Goal: Task Accomplishment & Management: Complete application form

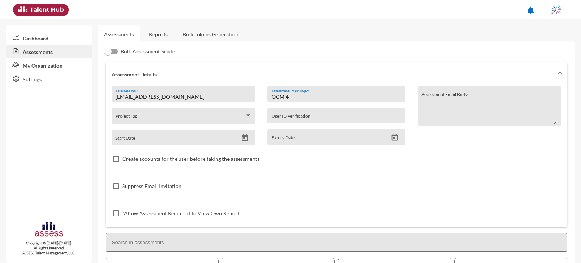
drag, startPoint x: 0, startPoint y: 0, endPoint x: 244, endPoint y: 96, distance: 261.7
click at [244, 96] on div "[EMAIL_ADDRESS][DOMAIN_NAME] Assessee Email * Project Tag Start Date OCM 4 Asse…" at bounding box center [337, 156] width 450 height 141
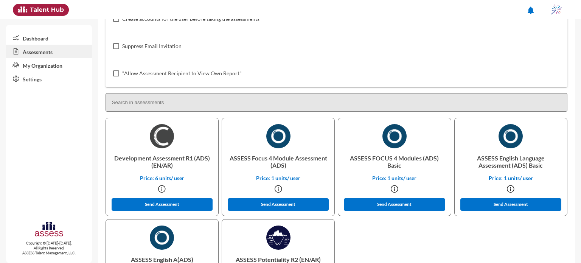
scroll to position [160, 0]
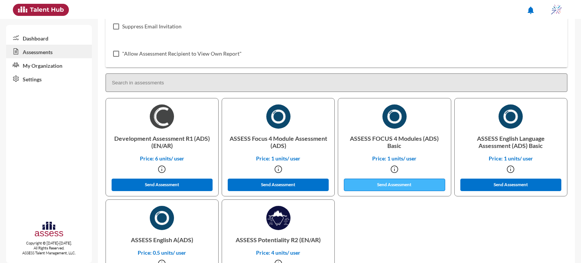
click at [363, 185] on button "Send Assessment" at bounding box center [394, 185] width 101 height 12
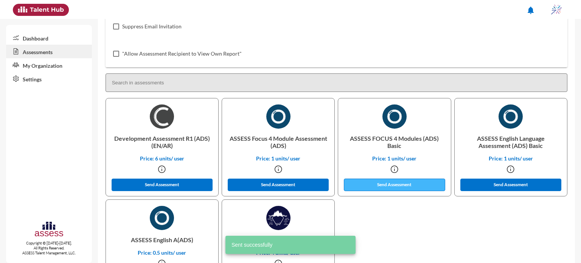
scroll to position [0, 0]
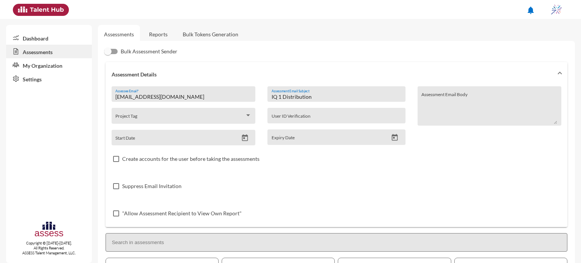
click at [280, 96] on input "IQ 1 Distribution" at bounding box center [337, 97] width 130 height 6
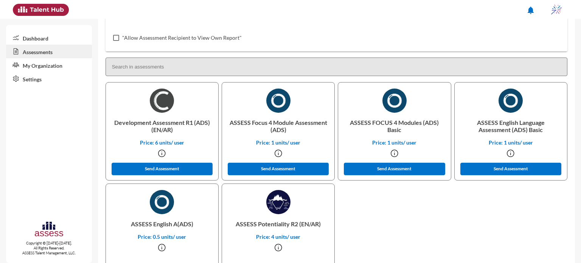
scroll to position [177, 0]
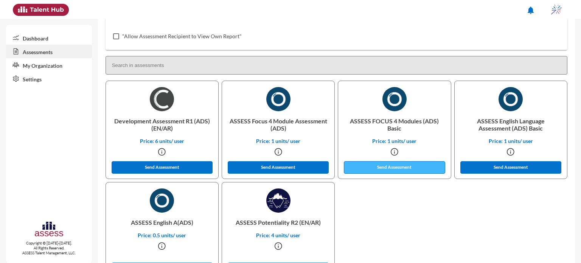
click at [396, 169] on button "Send Assessment" at bounding box center [394, 167] width 101 height 12
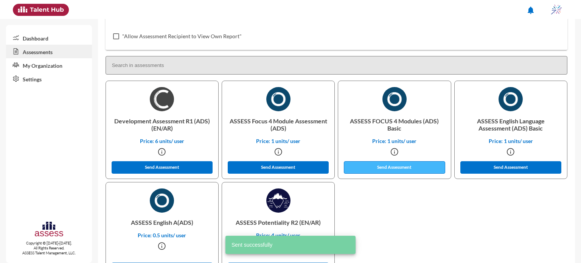
scroll to position [0, 0]
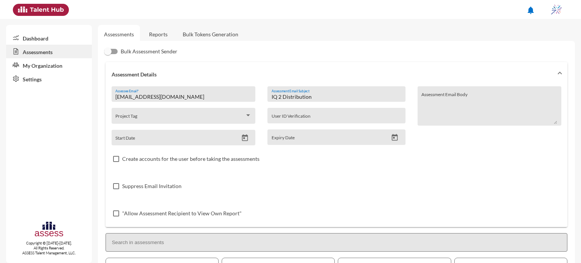
drag, startPoint x: 280, startPoint y: 97, endPoint x: 266, endPoint y: 98, distance: 14.0
click at [267, 98] on div "IQ 2 Distribution Assessment Email Subject" at bounding box center [336, 94] width 138 height 16
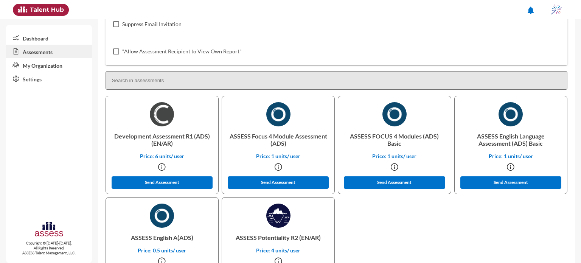
scroll to position [210, 0]
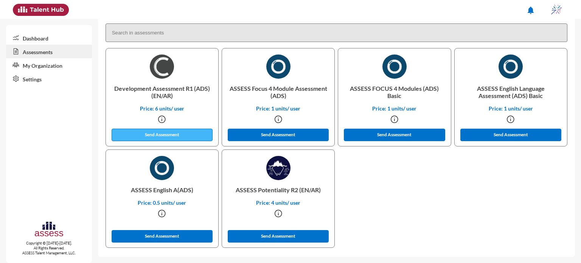
click at [188, 131] on button "Send Assessment" at bounding box center [162, 135] width 101 height 12
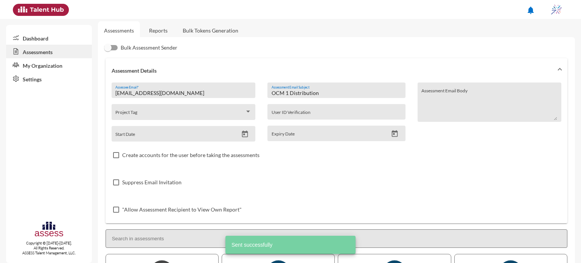
scroll to position [0, 0]
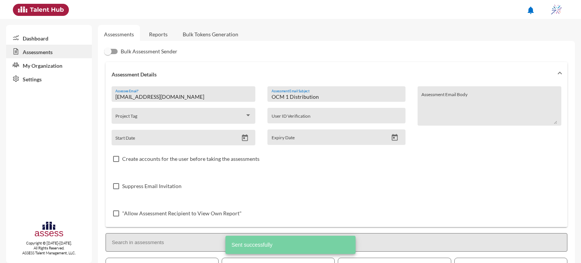
click at [285, 96] on input "OCM 1 Distribution" at bounding box center [337, 97] width 130 height 6
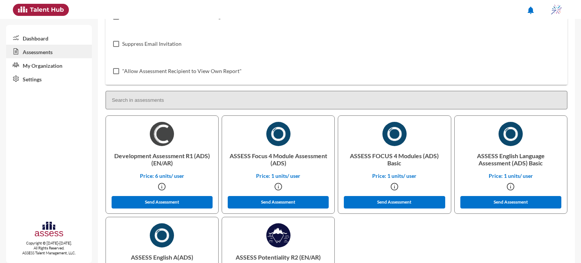
scroll to position [148, 0]
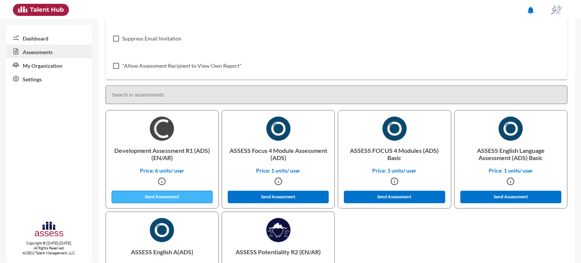
click at [175, 196] on button "Send Assessment" at bounding box center [162, 197] width 101 height 12
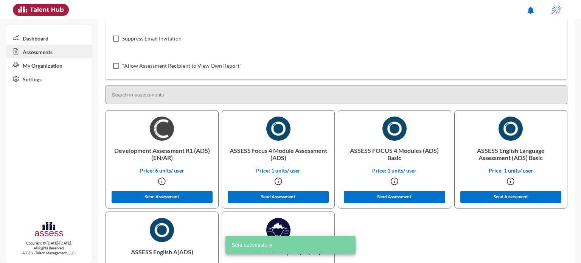
scroll to position [0, 0]
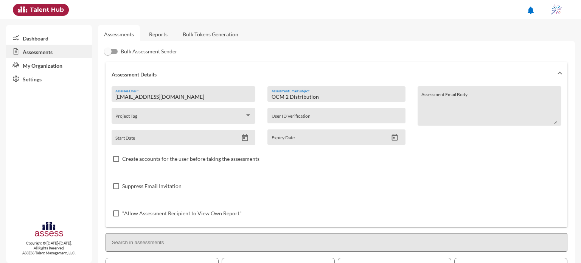
drag, startPoint x: 324, startPoint y: 98, endPoint x: 257, endPoint y: 95, distance: 67.0
click at [257, 95] on div "[EMAIL_ADDRESS][DOMAIN_NAME] Assessee Email * Project Tag Start Date OCM 2 Dist…" at bounding box center [337, 156] width 450 height 141
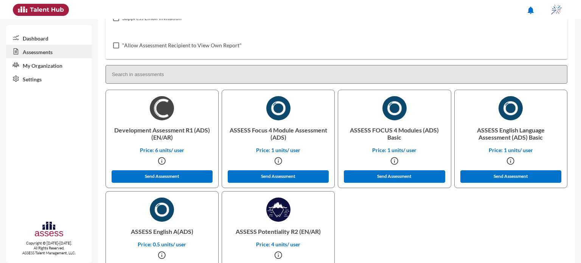
scroll to position [208, 0]
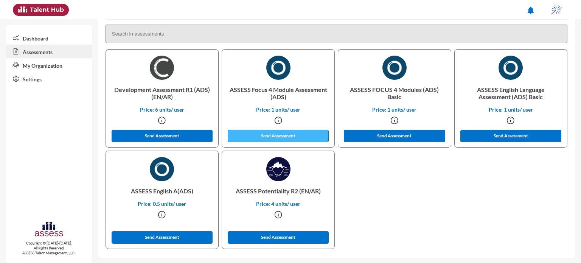
click at [295, 133] on button "Send Assessment" at bounding box center [278, 136] width 101 height 12
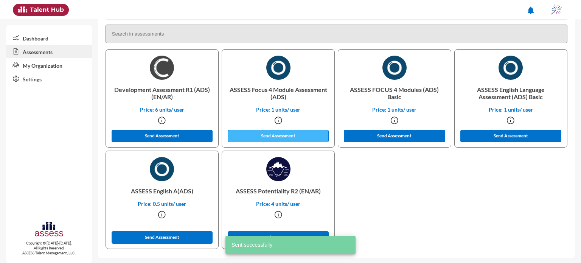
scroll to position [0, 0]
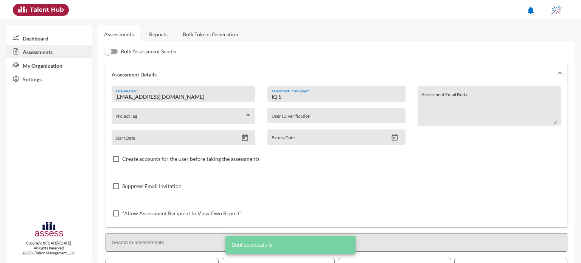
drag, startPoint x: 282, startPoint y: 96, endPoint x: 259, endPoint y: 96, distance: 22.7
click at [259, 96] on div "[EMAIL_ADDRESS][DOMAIN_NAME] Assessee Email * Project Tag Start Date IQ 5 Asses…" at bounding box center [337, 156] width 450 height 141
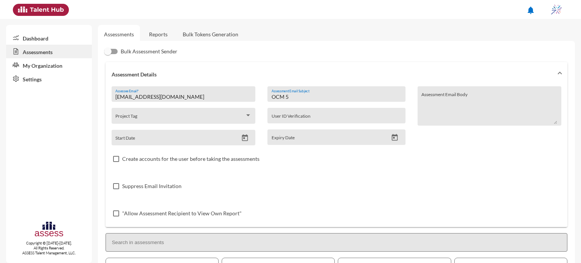
scroll to position [210, 0]
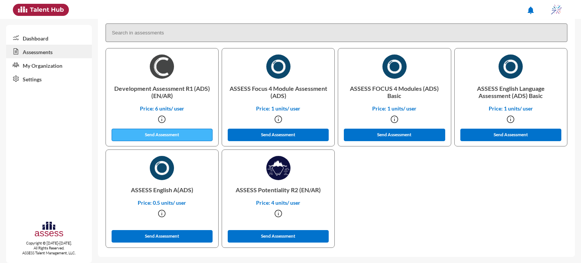
type input "OCM 5"
click at [180, 131] on button "Send Assessment" at bounding box center [162, 135] width 101 height 12
